Goal: Transaction & Acquisition: Purchase product/service

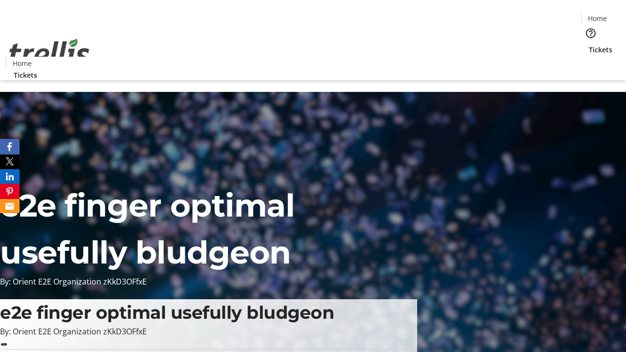
click at [589, 45] on span "Tickets" at bounding box center [600, 50] width 23 height 10
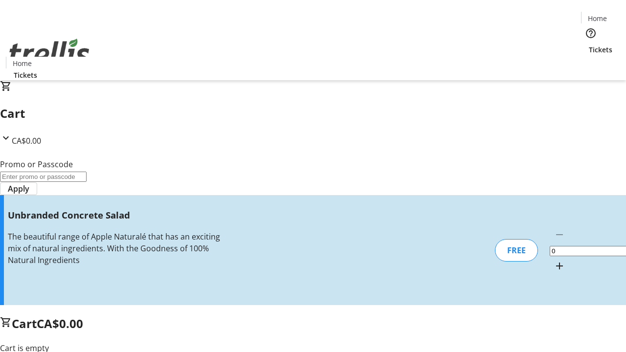
click at [554, 260] on mat-icon "Increment by one" at bounding box center [560, 266] width 12 height 12
type input "1"
